Goal: Task Accomplishment & Management: Complete application form

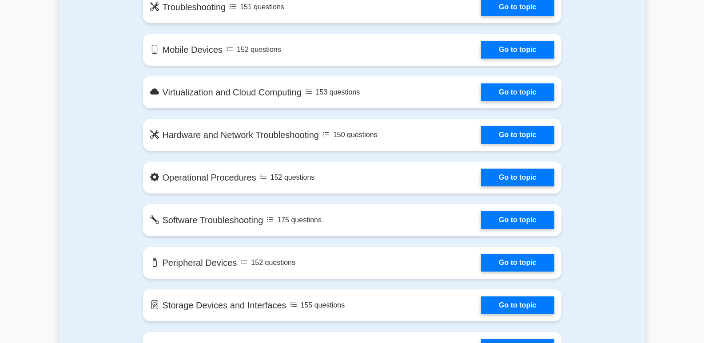
scroll to position [710, 0]
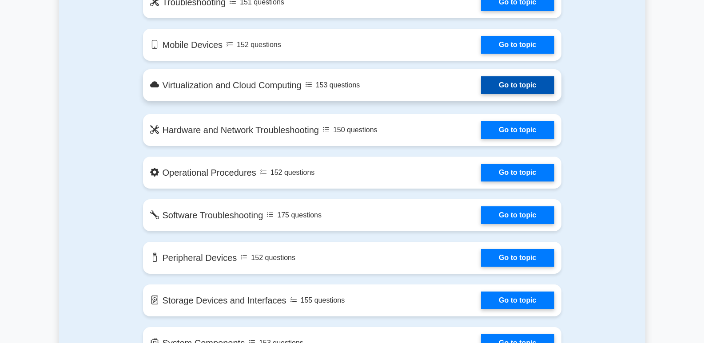
click at [516, 86] on link "Go to topic" at bounding box center [517, 85] width 73 height 18
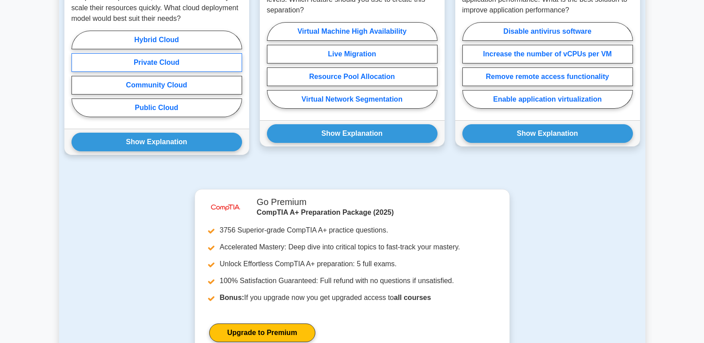
scroll to position [710, 0]
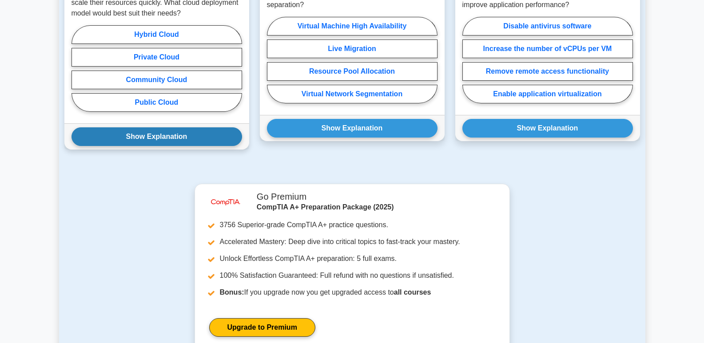
click at [173, 127] on button "Show Explanation" at bounding box center [156, 136] width 171 height 19
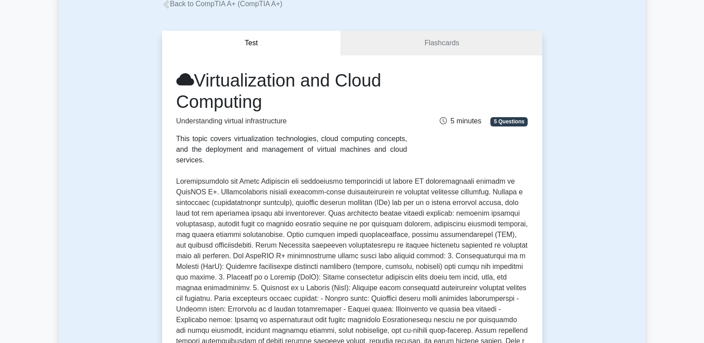
scroll to position [44, 0]
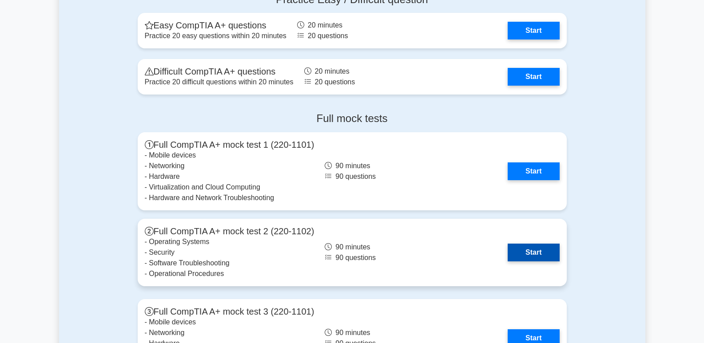
scroll to position [1776, 0]
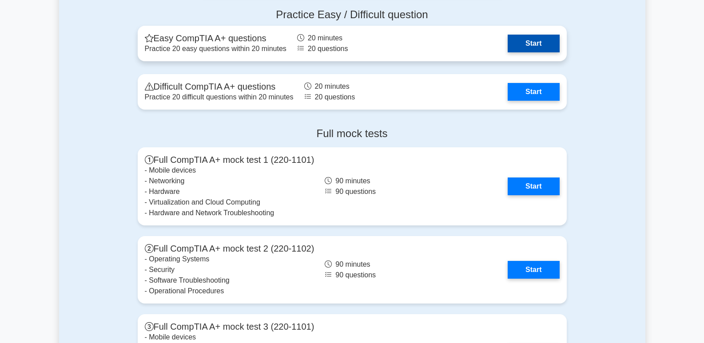
click at [530, 47] on link "Start" at bounding box center [534, 44] width 52 height 18
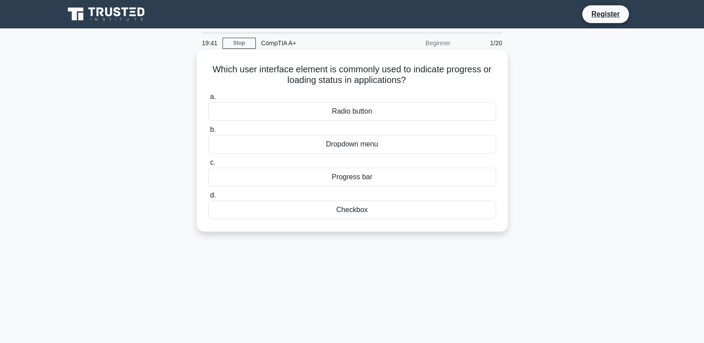
click at [381, 179] on div "Progress bar" at bounding box center [352, 177] width 288 height 19
click at [208, 166] on input "c. Progress bar" at bounding box center [208, 163] width 0 height 6
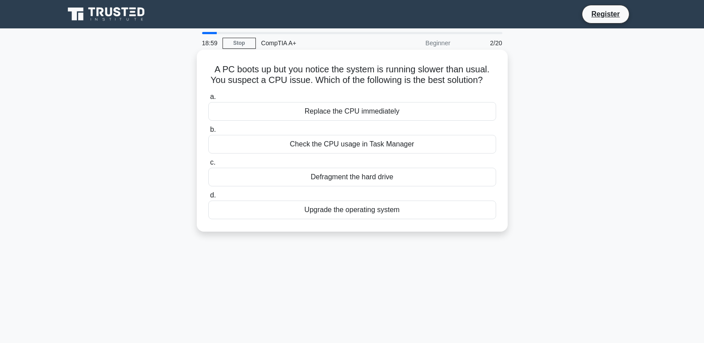
click at [348, 186] on div "Defragment the hard drive" at bounding box center [352, 177] width 288 height 19
click at [208, 166] on input "c. Defragment the hard drive" at bounding box center [208, 163] width 0 height 6
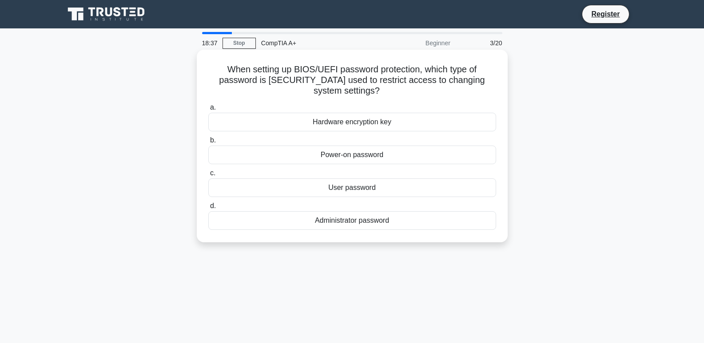
click at [356, 227] on div "Administrator password" at bounding box center [352, 220] width 288 height 19
click at [208, 209] on input "d. Administrator password" at bounding box center [208, 206] width 0 height 6
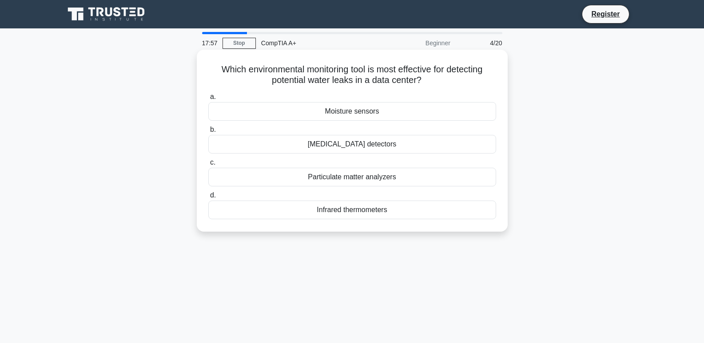
click at [239, 218] on div "Infrared thermometers" at bounding box center [352, 210] width 288 height 19
click at [208, 198] on input "d. Infrared thermometers" at bounding box center [208, 196] width 0 height 6
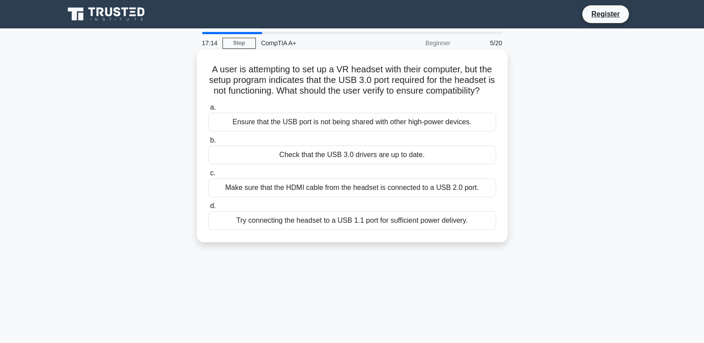
click at [248, 131] on div "Ensure that the USB port is not being shared with other high-power devices." at bounding box center [352, 122] width 288 height 19
click at [208, 111] on input "a. Ensure that the USB port is not being shared with other high-power devices." at bounding box center [208, 108] width 0 height 6
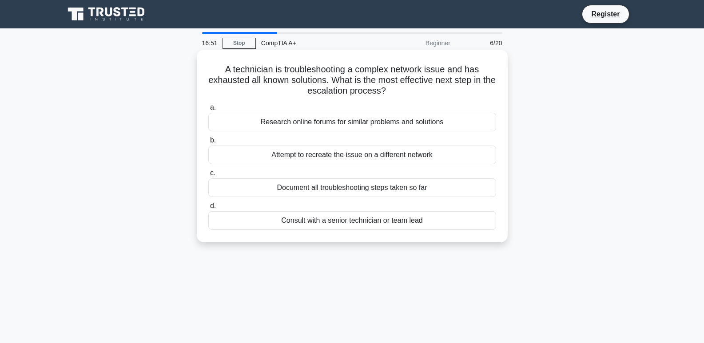
click at [393, 224] on div "Consult with a senior technician or team lead" at bounding box center [352, 220] width 288 height 19
click at [208, 209] on input "d. Consult with a senior technician or team lead" at bounding box center [208, 206] width 0 height 6
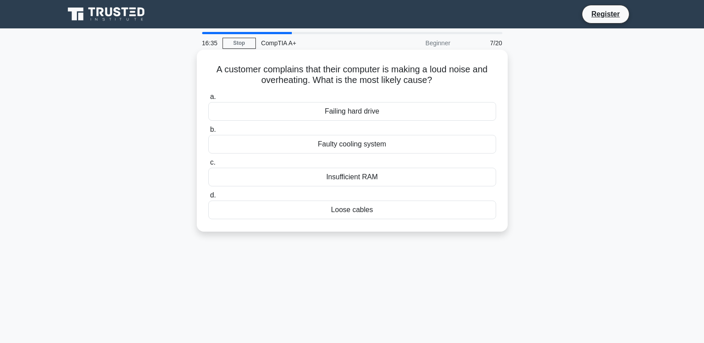
click at [362, 146] on div "Faulty cooling system" at bounding box center [352, 144] width 288 height 19
click at [208, 133] on input "b. Faulty cooling system" at bounding box center [208, 130] width 0 height 6
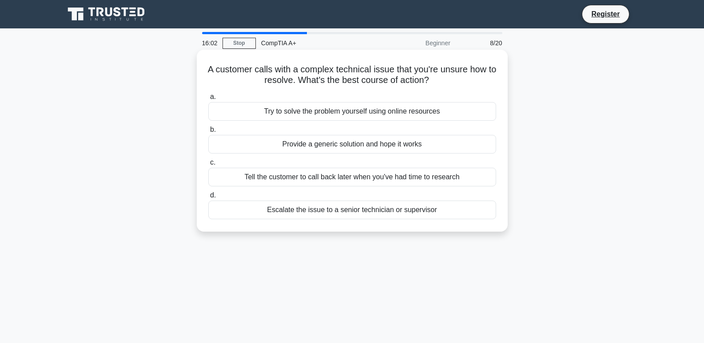
click at [386, 211] on div "Escalate the issue to a senior technician or supervisor" at bounding box center [352, 210] width 288 height 19
click at [208, 198] on input "d. Escalate the issue to a senior technician or supervisor" at bounding box center [208, 196] width 0 height 6
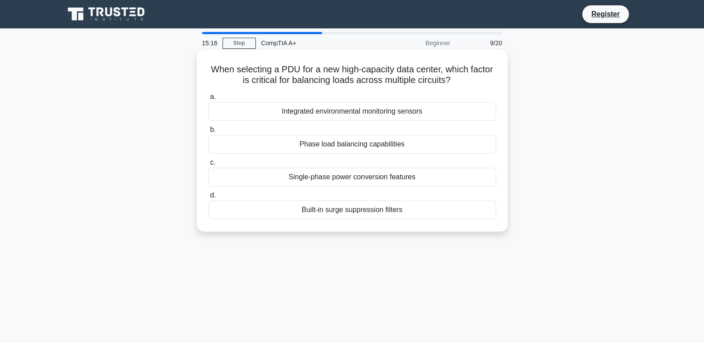
click at [335, 143] on div "Phase load balancing capabilities" at bounding box center [352, 144] width 288 height 19
click at [208, 133] on input "b. Phase load balancing capabilities" at bounding box center [208, 130] width 0 height 6
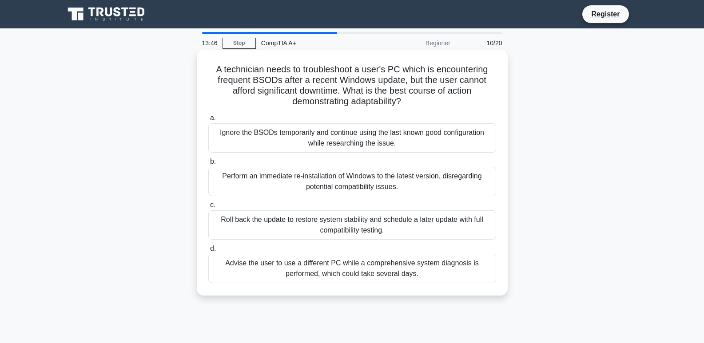
click at [377, 229] on div "Roll back the update to restore system stability and schedule a later update wi…" at bounding box center [352, 224] width 288 height 29
click at [208, 208] on input "c. Roll back the update to restore system stability and schedule a later update…" at bounding box center [208, 205] width 0 height 6
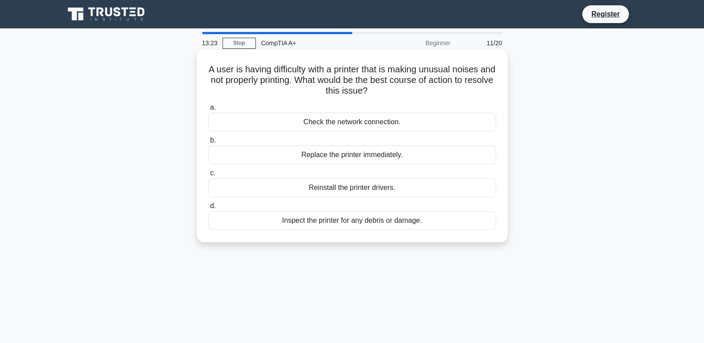
click at [375, 222] on div "Inspect the printer for any debris or damage." at bounding box center [352, 220] width 288 height 19
click at [208, 209] on input "d. Inspect the printer for any debris or damage." at bounding box center [208, 206] width 0 height 6
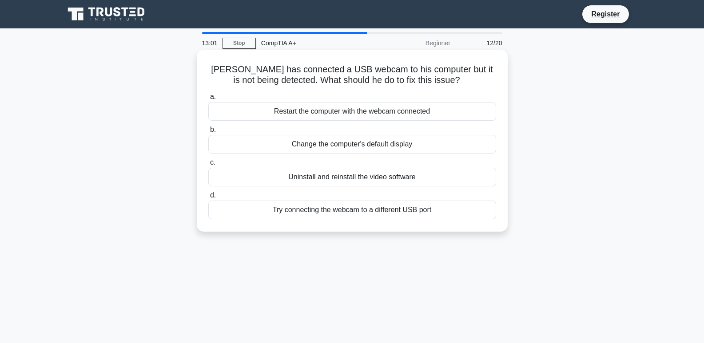
click at [432, 211] on div "Try connecting the webcam to a different USB port" at bounding box center [352, 210] width 288 height 19
click at [208, 198] on input "d. Try connecting the webcam to a different USB port" at bounding box center [208, 196] width 0 height 6
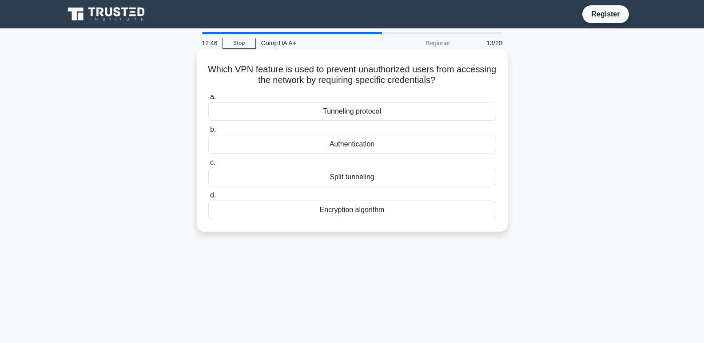
click at [397, 145] on div "Authentication" at bounding box center [352, 144] width 288 height 19
click at [208, 133] on input "b. Authentication" at bounding box center [208, 130] width 0 height 6
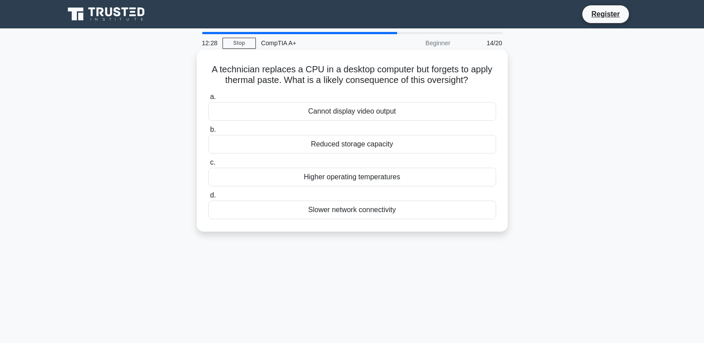
click at [409, 179] on div "Higher operating temperatures" at bounding box center [352, 177] width 288 height 19
click at [208, 166] on input "c. Higher operating temperatures" at bounding box center [208, 163] width 0 height 6
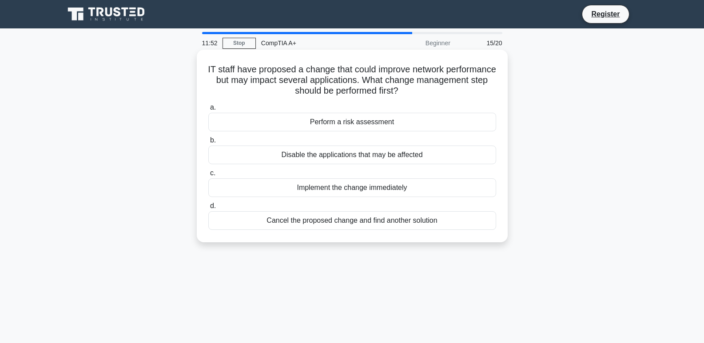
click at [361, 121] on div "Perform a risk assessment" at bounding box center [352, 122] width 288 height 19
click at [208, 111] on input "a. Perform a risk assessment" at bounding box center [208, 108] width 0 height 6
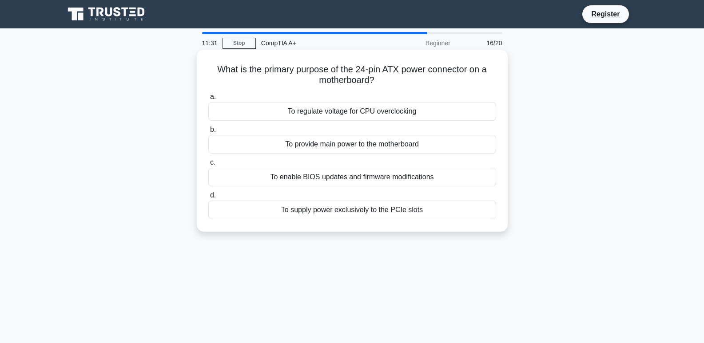
click at [392, 210] on div "To supply power exclusively to the PCIe slots" at bounding box center [352, 210] width 288 height 19
click at [208, 198] on input "d. To supply power exclusively to the PCIe slots" at bounding box center [208, 196] width 0 height 6
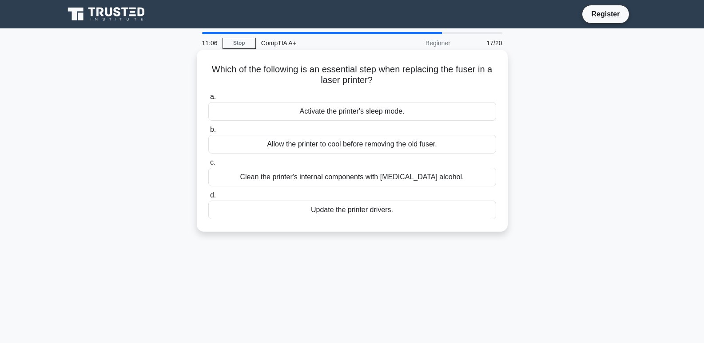
click at [430, 145] on div "Allow the printer to cool before removing the old fuser." at bounding box center [352, 144] width 288 height 19
click at [208, 133] on input "b. Allow the printer to cool before removing the old fuser." at bounding box center [208, 130] width 0 height 6
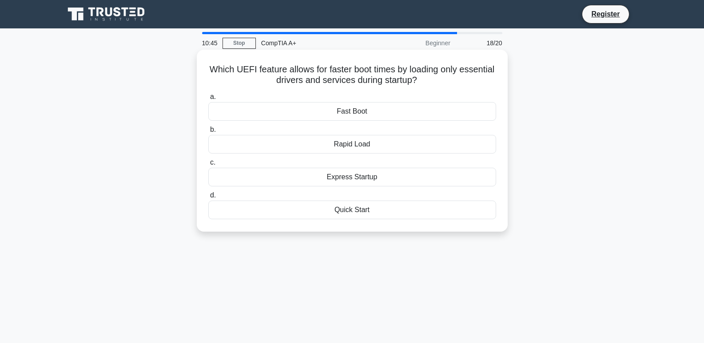
click at [369, 208] on div "Quick Start" at bounding box center [352, 210] width 288 height 19
click at [208, 198] on input "d. Quick Start" at bounding box center [208, 196] width 0 height 6
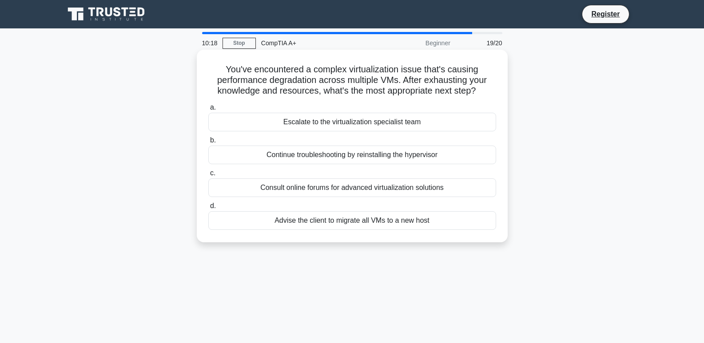
click at [321, 115] on div "Escalate to the virtualization specialist team" at bounding box center [352, 122] width 288 height 19
click at [208, 111] on input "a. Escalate to the virtualization specialist team" at bounding box center [208, 108] width 0 height 6
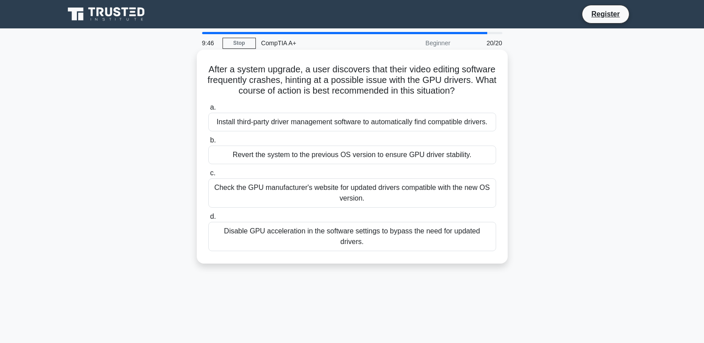
click at [335, 192] on div "Check the GPU manufacturer's website for updated drivers compatible with the ne…" at bounding box center [352, 193] width 288 height 29
click at [208, 176] on input "c. Check the GPU manufacturer's website for updated drivers compatible with the…" at bounding box center [208, 174] width 0 height 6
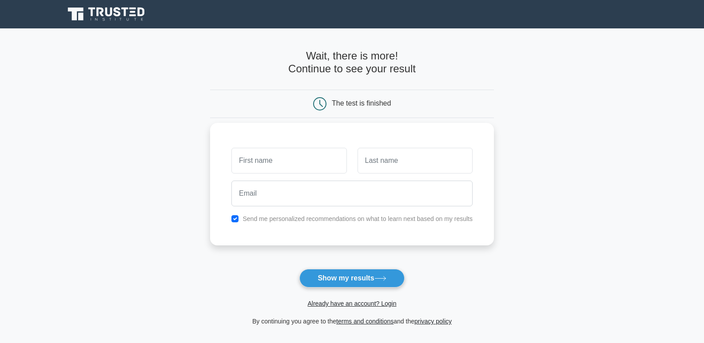
click at [273, 164] on input "text" at bounding box center [288, 161] width 115 height 26
type input "halim"
click at [419, 161] on input "text" at bounding box center [414, 161] width 115 height 26
type input "[PERSON_NAME]"
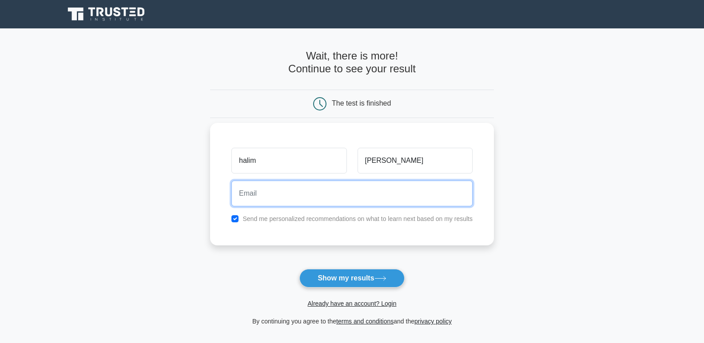
click at [278, 199] on input "email" at bounding box center [351, 194] width 241 height 26
click at [265, 194] on input "email" at bounding box center [351, 194] width 241 height 26
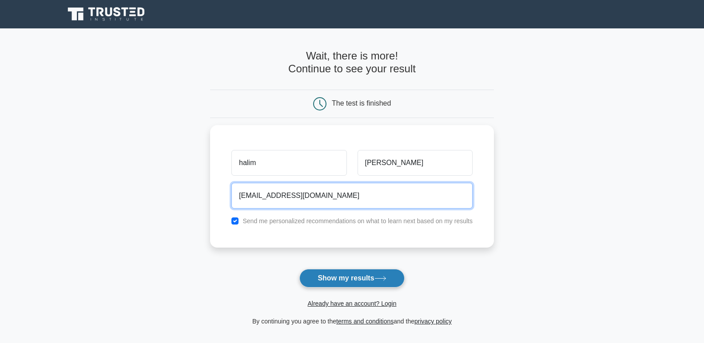
type input "[EMAIL_ADDRESS][DOMAIN_NAME]"
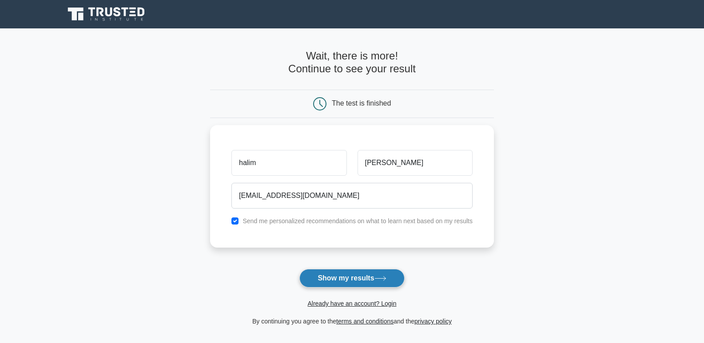
click at [347, 276] on button "Show my results" at bounding box center [351, 278] width 105 height 19
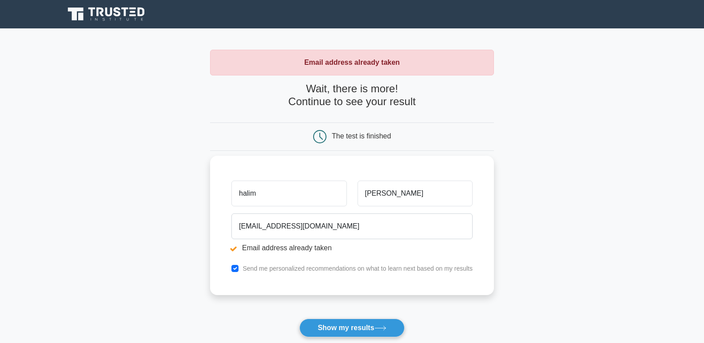
click at [246, 196] on input "halim" at bounding box center [288, 194] width 115 height 26
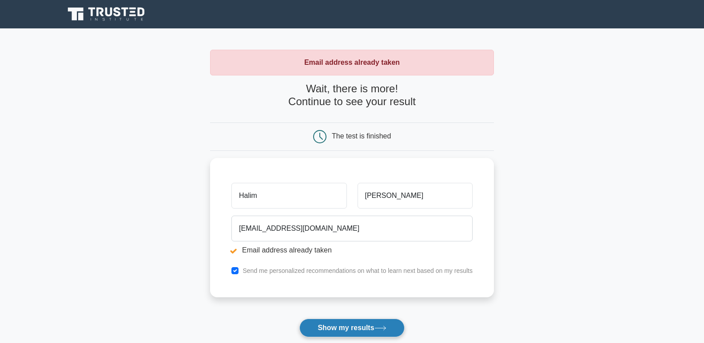
type input "Halim"
click at [355, 324] on button "Show my results" at bounding box center [351, 328] width 105 height 19
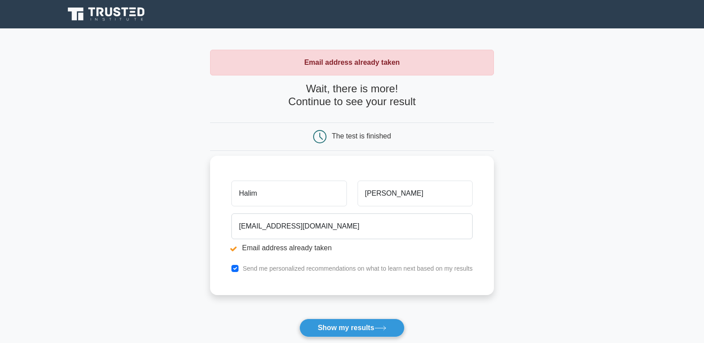
click at [282, 199] on input "Halim" at bounding box center [288, 194] width 115 height 26
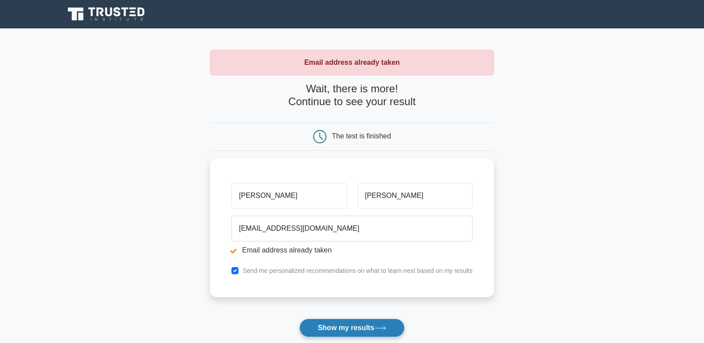
type input "[PERSON_NAME]"
click at [378, 325] on button "Show my results" at bounding box center [351, 328] width 105 height 19
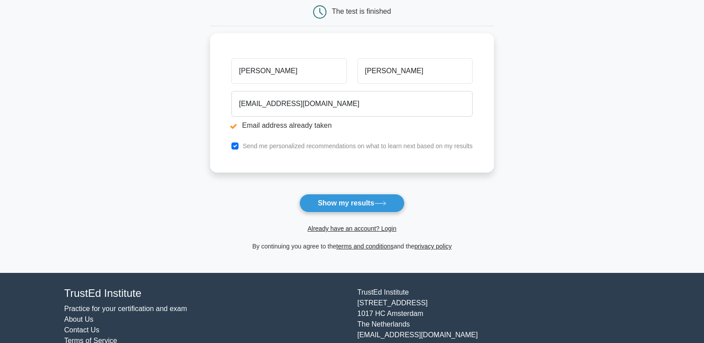
scroll to position [153, 0]
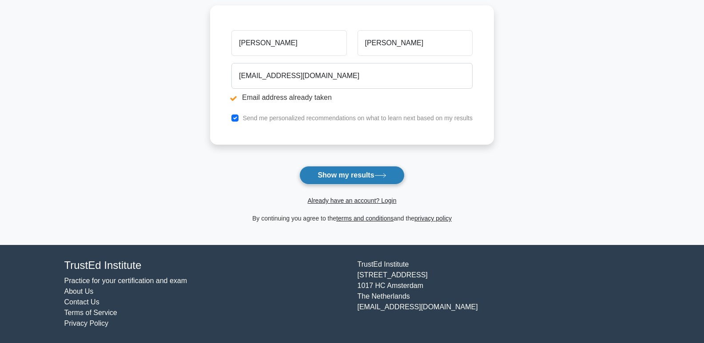
click at [365, 176] on button "Show my results" at bounding box center [351, 175] width 105 height 19
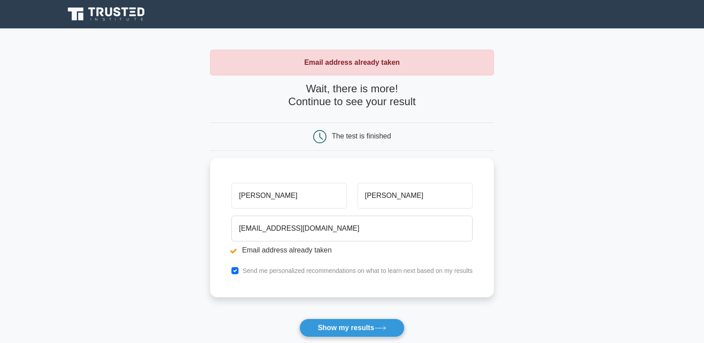
scroll to position [153, 0]
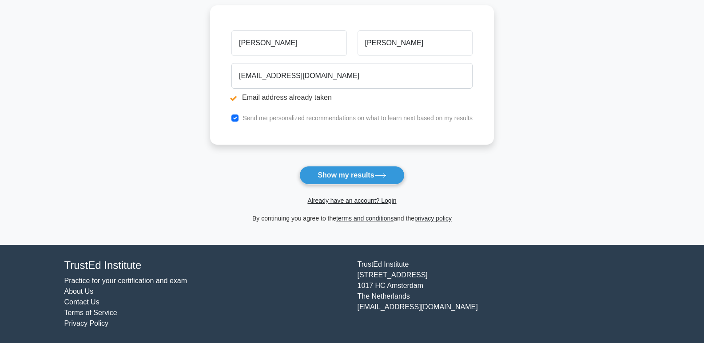
click at [500, 199] on main "Email address already taken Wait, there is more! Continue to see your result Th…" at bounding box center [352, 60] width 704 height 369
click at [376, 176] on button "Show my results" at bounding box center [351, 175] width 105 height 19
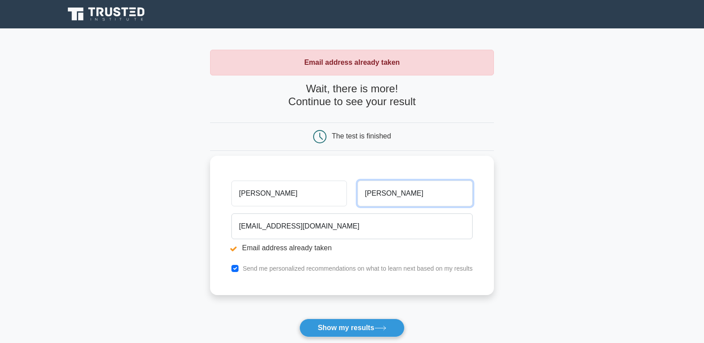
click at [369, 198] on input "[PERSON_NAME]" at bounding box center [414, 194] width 115 height 26
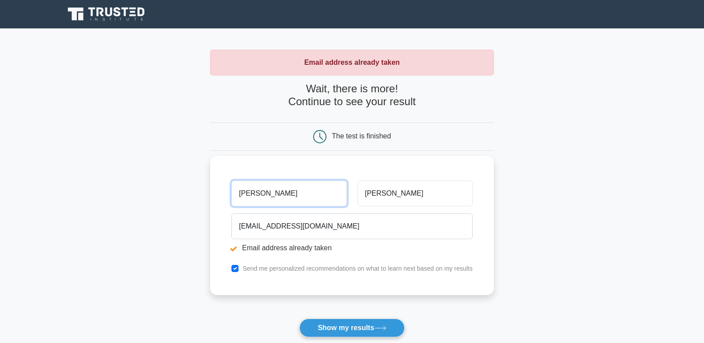
click at [302, 196] on input "[PERSON_NAME]" at bounding box center [288, 194] width 115 height 26
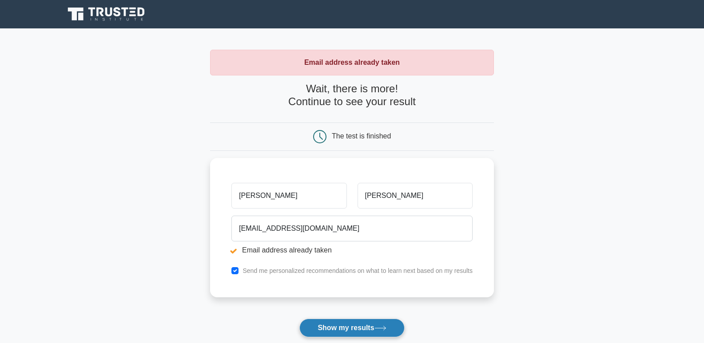
click at [357, 325] on button "Show my results" at bounding box center [351, 328] width 105 height 19
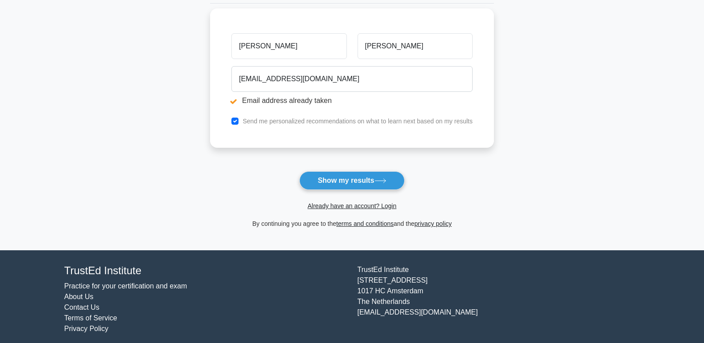
scroll to position [153, 0]
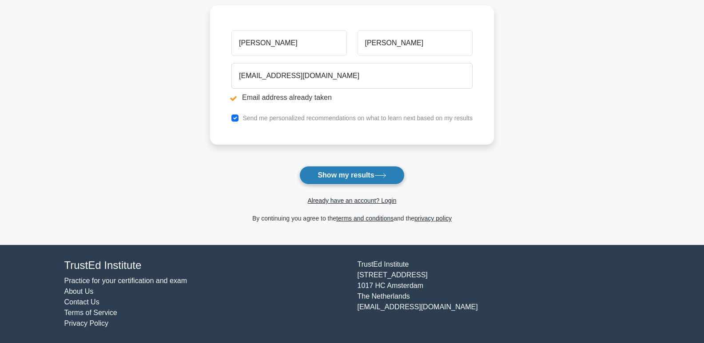
click at [399, 174] on button "Show my results" at bounding box center [351, 175] width 105 height 19
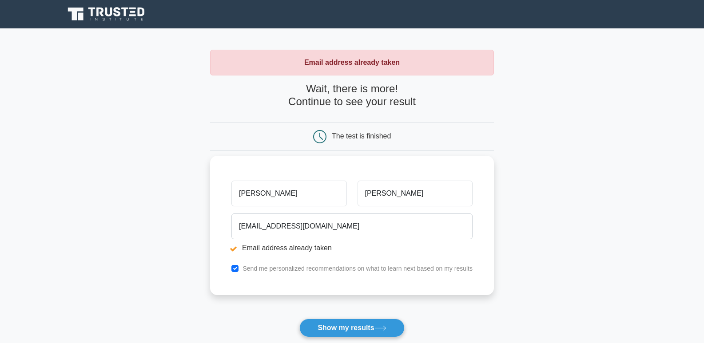
click at [242, 268] on div "Send me personalized recommendations on what to learn next based on my results" at bounding box center [352, 268] width 252 height 11
click at [236, 263] on div "Halima mohamed husseinhalima964@gmail.com Email address already taken Send me p…" at bounding box center [352, 225] width 284 height 139
click at [395, 198] on input "mohamed" at bounding box center [414, 194] width 115 height 26
click at [269, 193] on input "[PERSON_NAME]" at bounding box center [288, 194] width 115 height 26
type input "Halima mohamed"
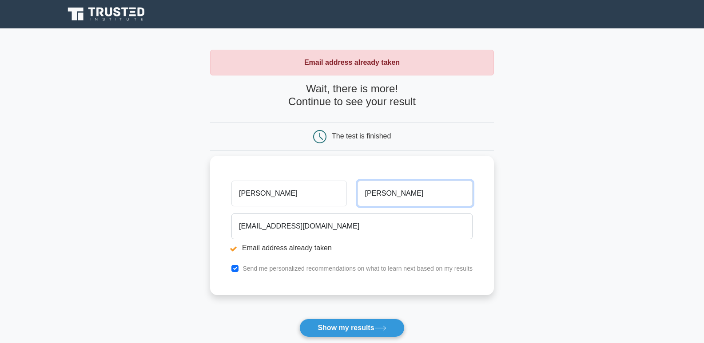
drag, startPoint x: 404, startPoint y: 193, endPoint x: 357, endPoint y: 195, distance: 46.7
click at [357, 195] on input "mohamed" at bounding box center [414, 194] width 115 height 26
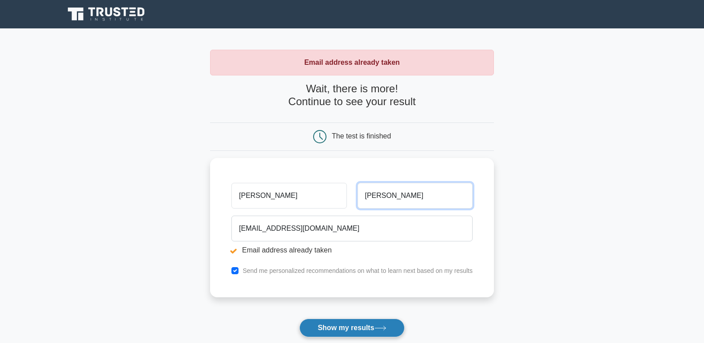
type input "hassan"
click at [363, 334] on button "Show my results" at bounding box center [351, 328] width 105 height 19
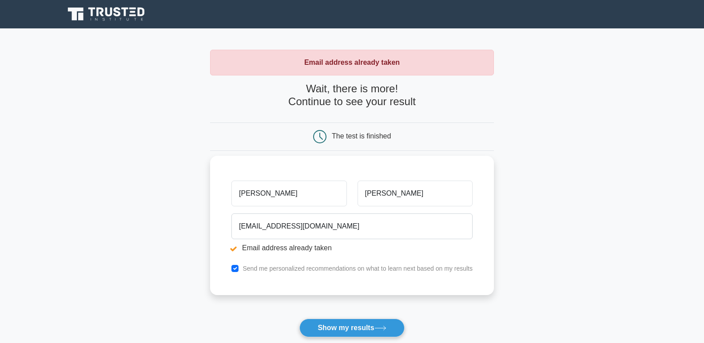
drag, startPoint x: 266, startPoint y: 193, endPoint x: 409, endPoint y: 217, distance: 144.6
click at [407, 217] on div "Halima mohamed hassan husseinhalima964@gmail.com Email address already taken Se…" at bounding box center [352, 225] width 284 height 139
drag, startPoint x: 299, startPoint y: 191, endPoint x: 266, endPoint y: 193, distance: 33.3
click at [266, 193] on input "Halima mohamed" at bounding box center [288, 194] width 115 height 26
type input "[PERSON_NAME]"
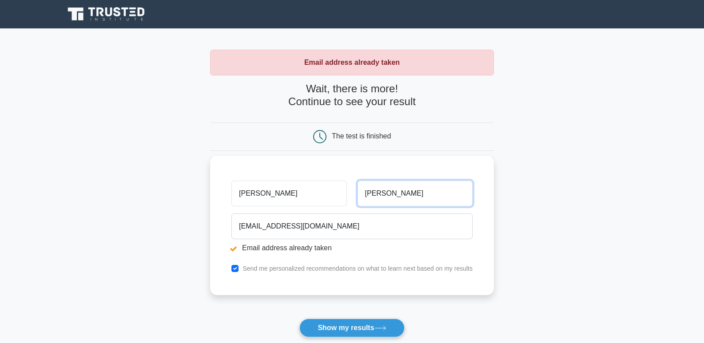
click at [398, 200] on input "hassan" at bounding box center [414, 194] width 115 height 26
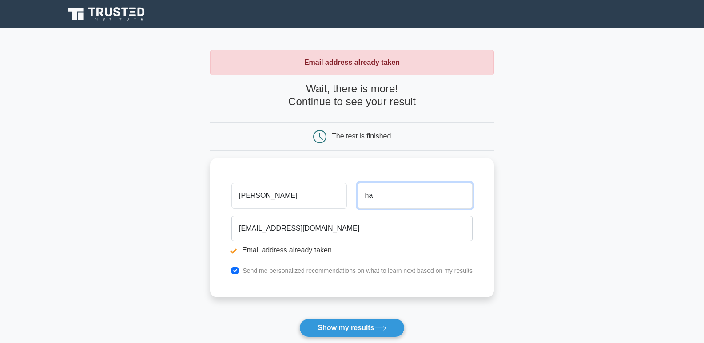
type input "h"
type input "[PERSON_NAME]"
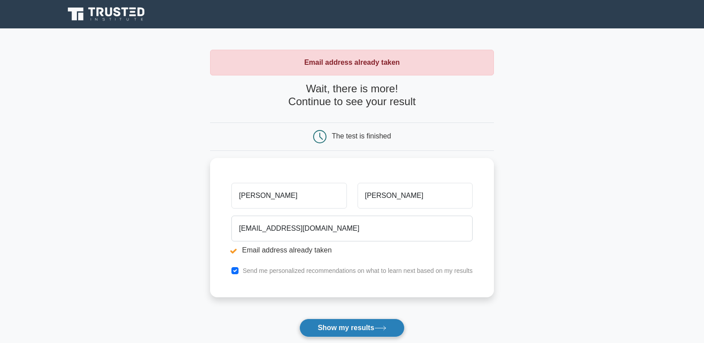
click at [331, 319] on button "Show my results" at bounding box center [351, 328] width 105 height 19
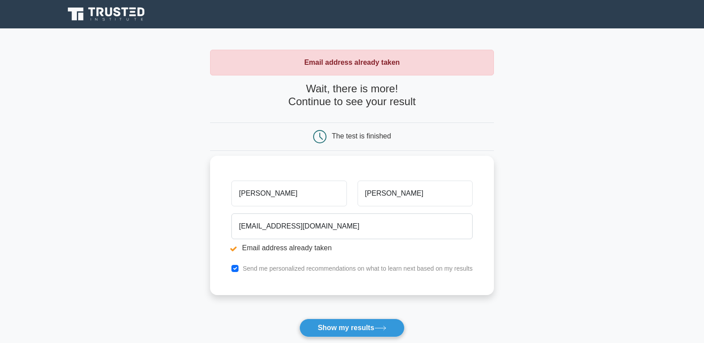
drag, startPoint x: 276, startPoint y: 197, endPoint x: 284, endPoint y: 199, distance: 7.9
click at [276, 197] on input "[PERSON_NAME]" at bounding box center [288, 194] width 115 height 26
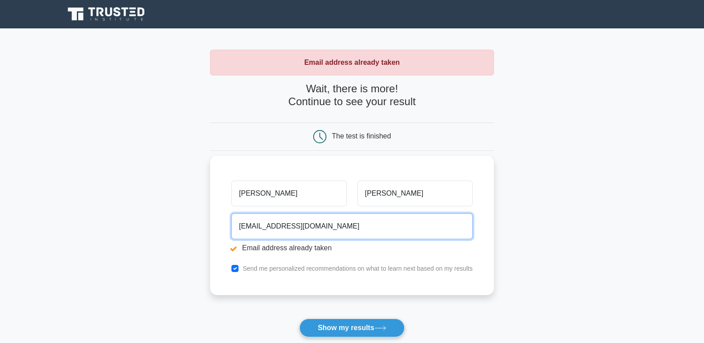
click at [300, 227] on input "[EMAIL_ADDRESS][DOMAIN_NAME]" at bounding box center [351, 227] width 241 height 26
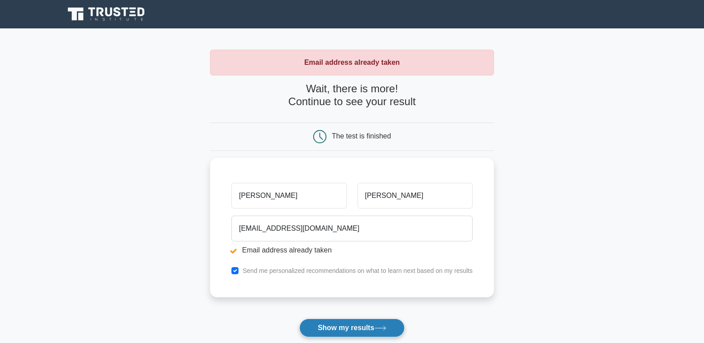
click at [381, 327] on icon at bounding box center [380, 328] width 12 height 5
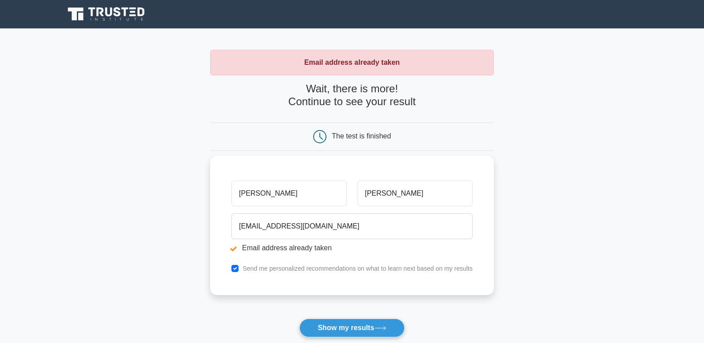
click at [305, 193] on input "[PERSON_NAME]" at bounding box center [288, 194] width 115 height 26
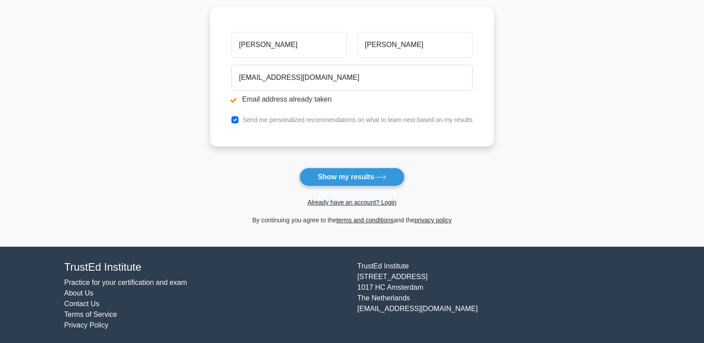
scroll to position [153, 0]
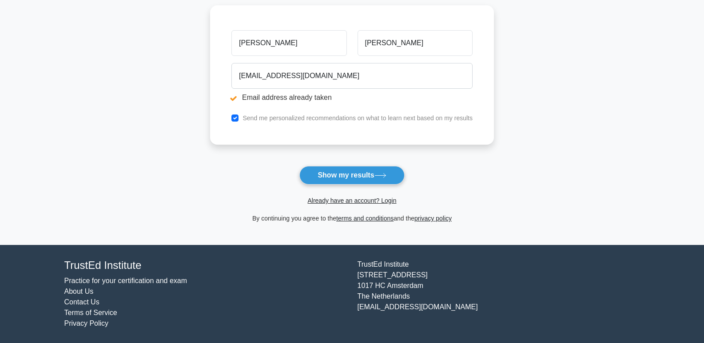
drag, startPoint x: 355, startPoint y: 199, endPoint x: 468, endPoint y: 223, distance: 114.8
click at [357, 199] on link "Already have an account? Login" at bounding box center [351, 200] width 89 height 7
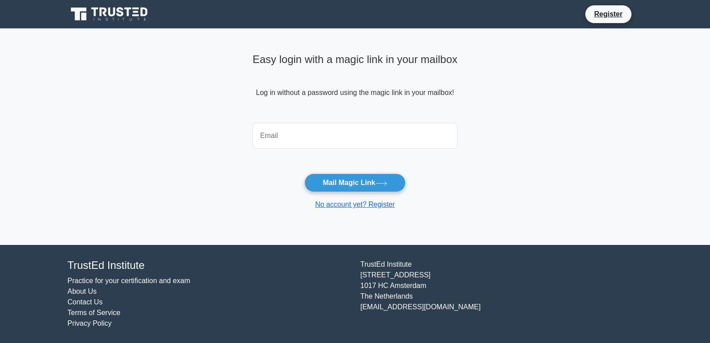
click at [284, 135] on input "email" at bounding box center [355, 136] width 205 height 26
type input "[EMAIL_ADDRESS][DOMAIN_NAME]"
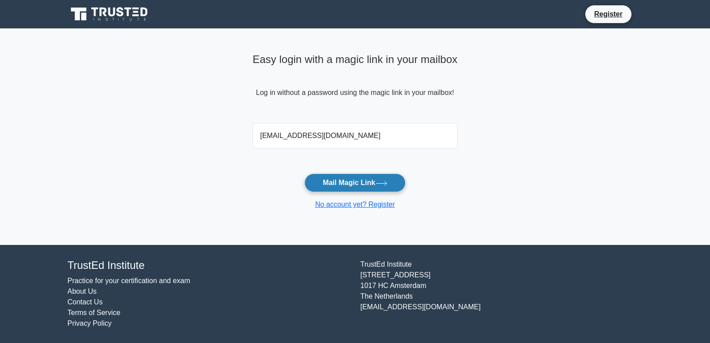
click at [376, 182] on button "Mail Magic Link" at bounding box center [355, 183] width 101 height 19
